Goal: Task Accomplishment & Management: Manage account settings

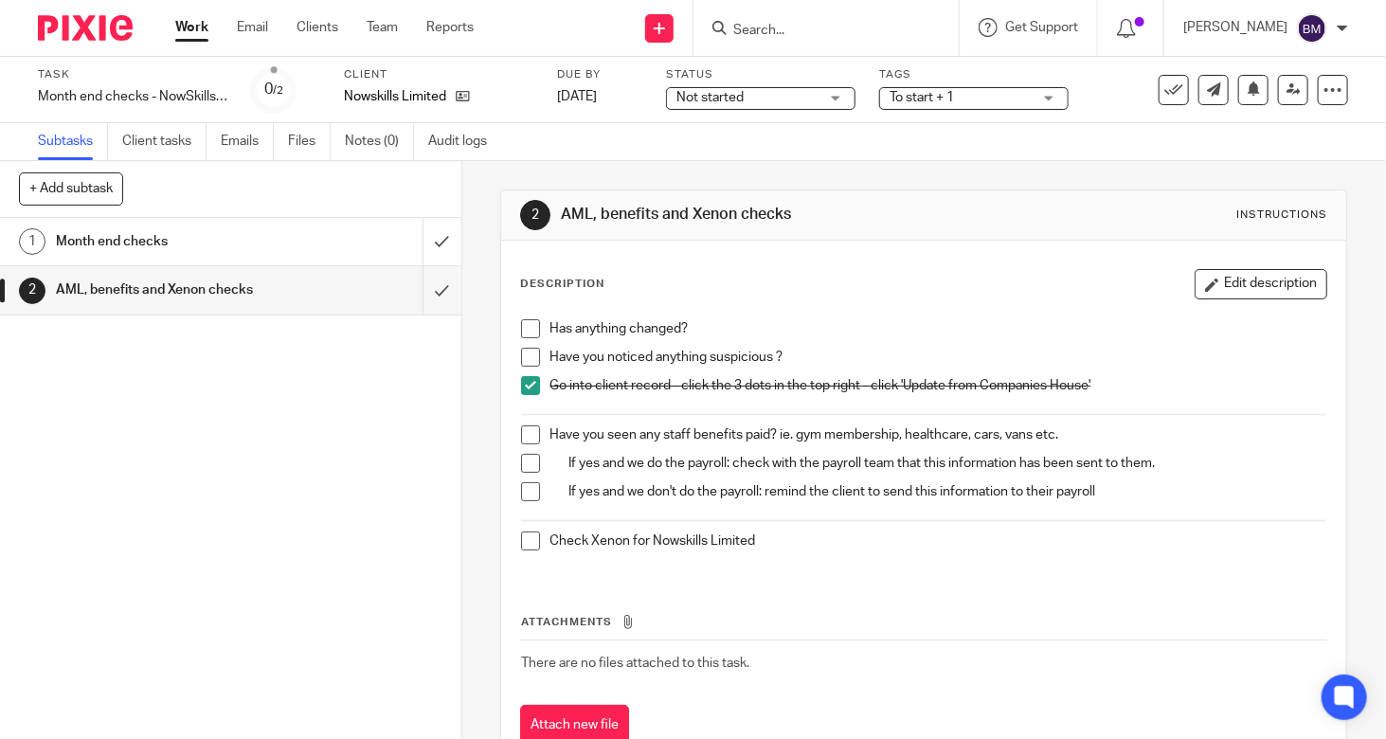
click at [529, 540] on span at bounding box center [530, 540] width 19 height 19
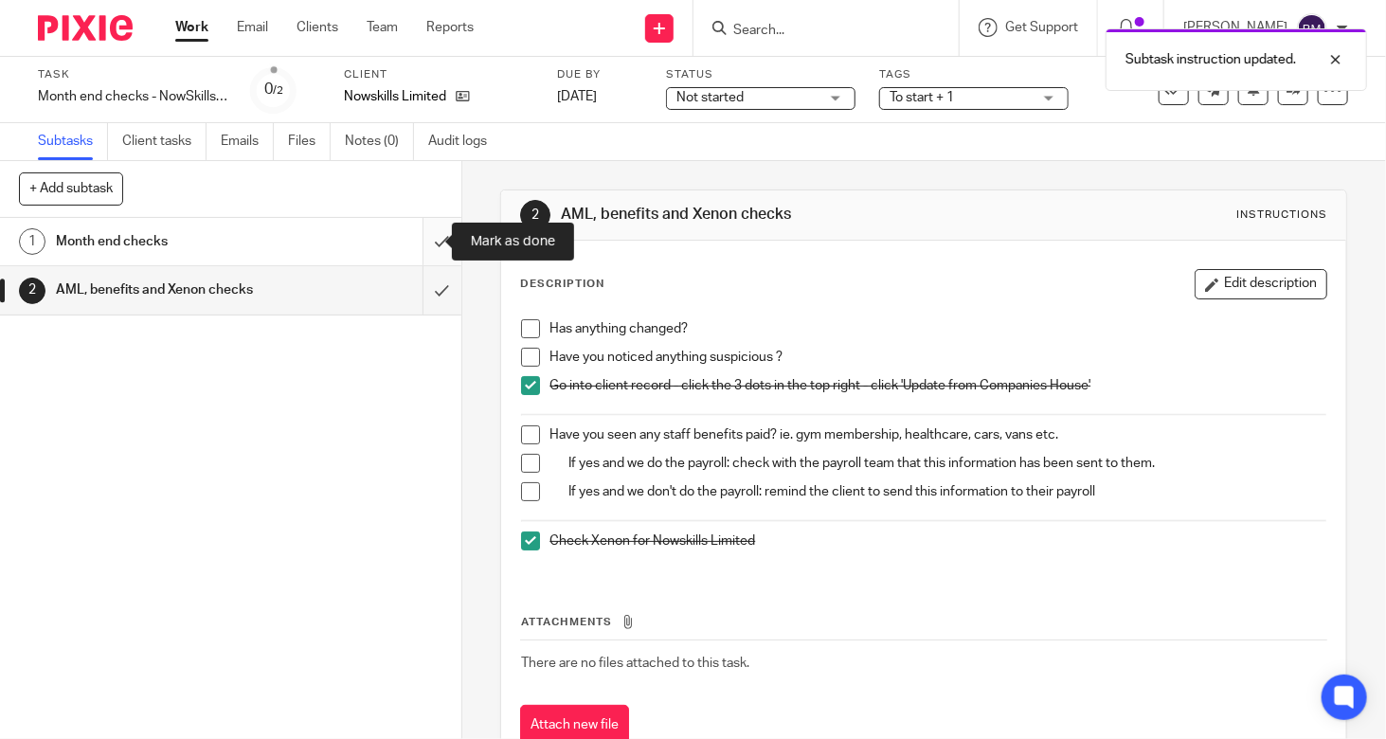
click at [426, 242] on input "submit" at bounding box center [230, 241] width 461 height 47
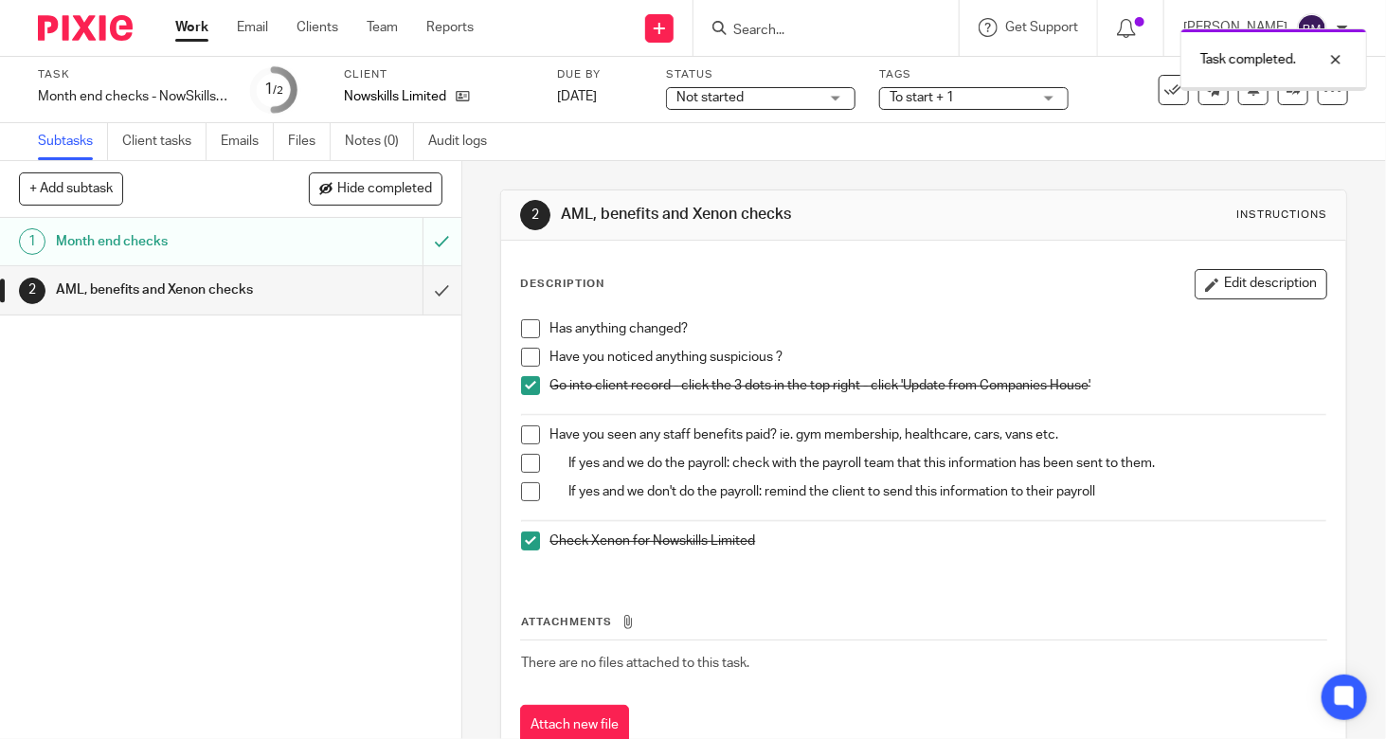
click at [423, 297] on input "submit" at bounding box center [230, 289] width 461 height 47
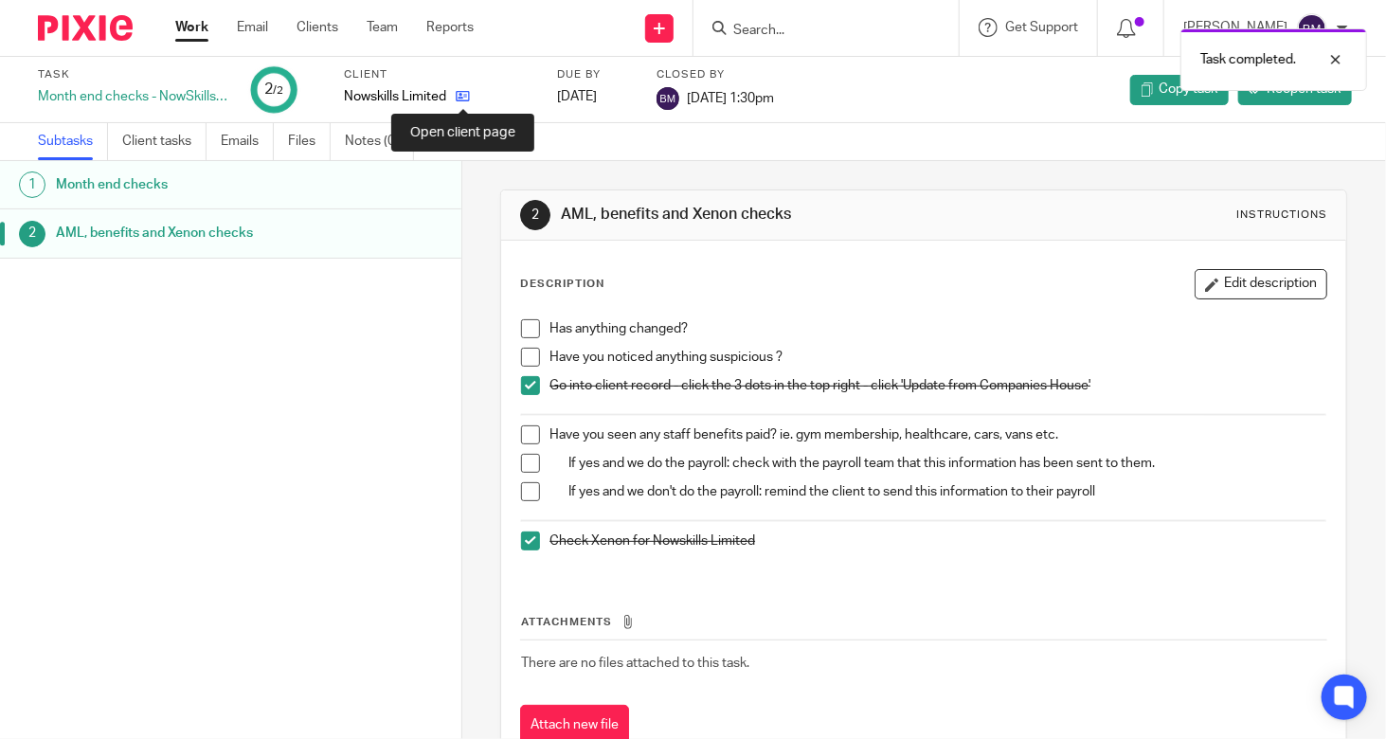
click at [460, 98] on icon at bounding box center [463, 96] width 14 height 14
